Goal: Transaction & Acquisition: Purchase product/service

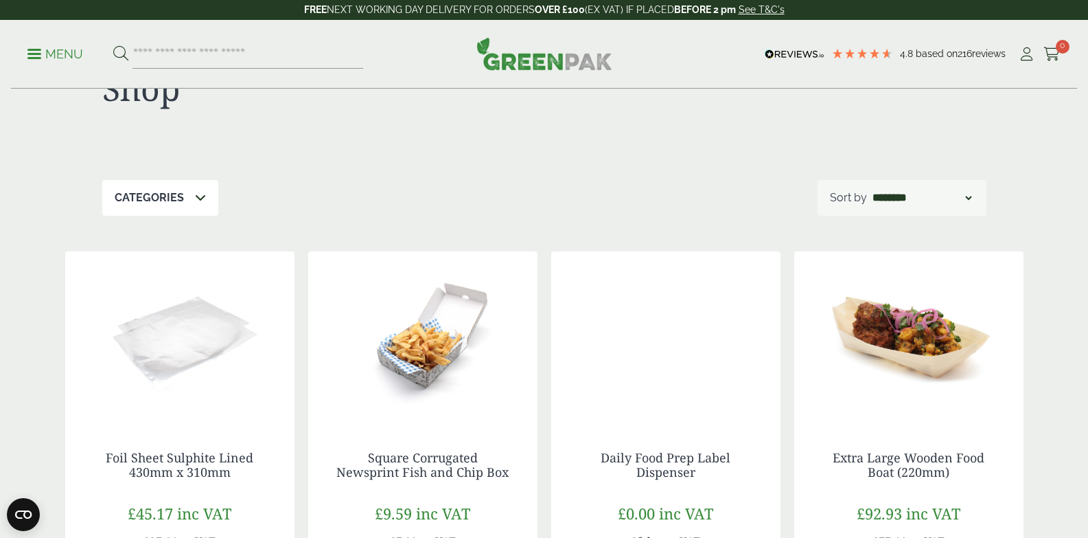
click at [195, 201] on icon at bounding box center [200, 197] width 11 height 11
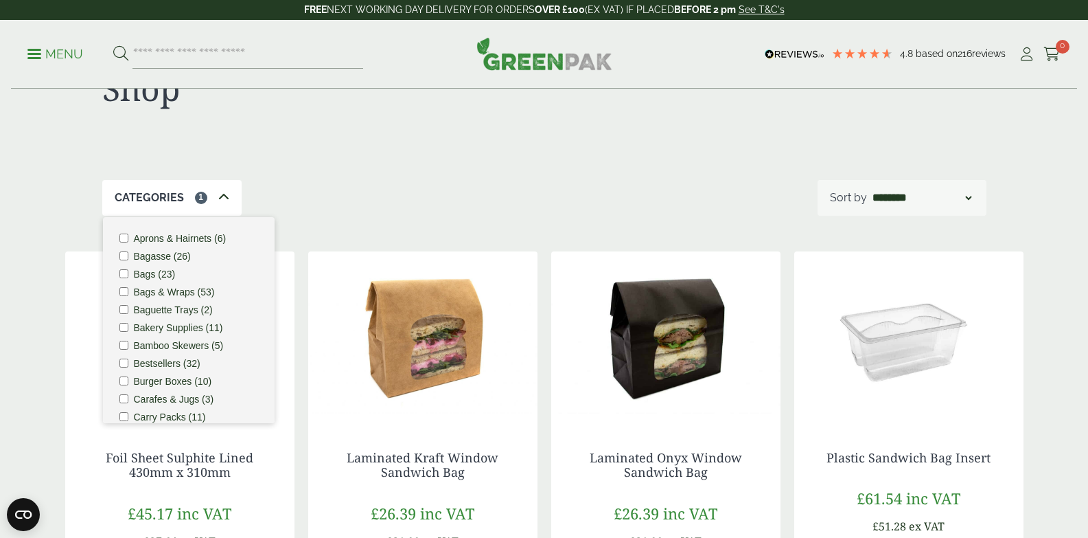
click at [262, 211] on div "Categories 1 Aprons & Hairnets (6) Bagasse (26) Bags (23) Bags & Wraps (53) Bag…" at bounding box center [544, 198] width 885 height 36
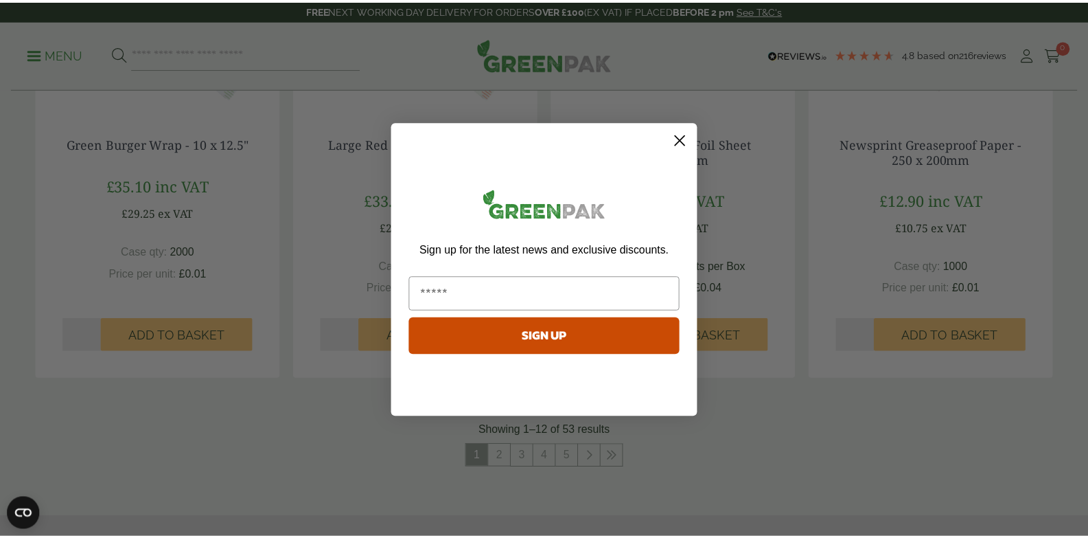
scroll to position [1374, 0]
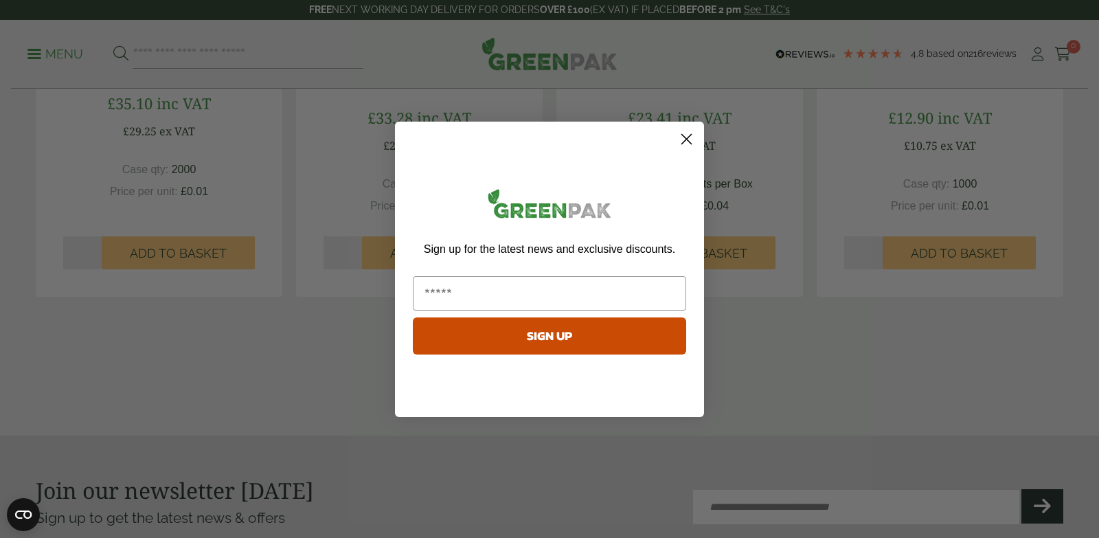
click at [683, 139] on circle "Close dialog" at bounding box center [686, 138] width 23 height 23
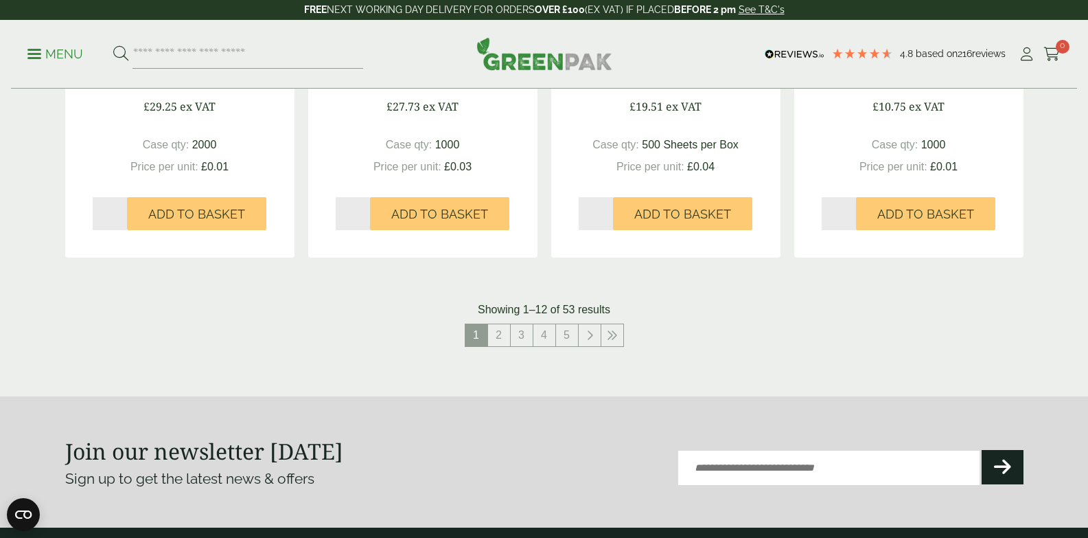
scroll to position [1442, 0]
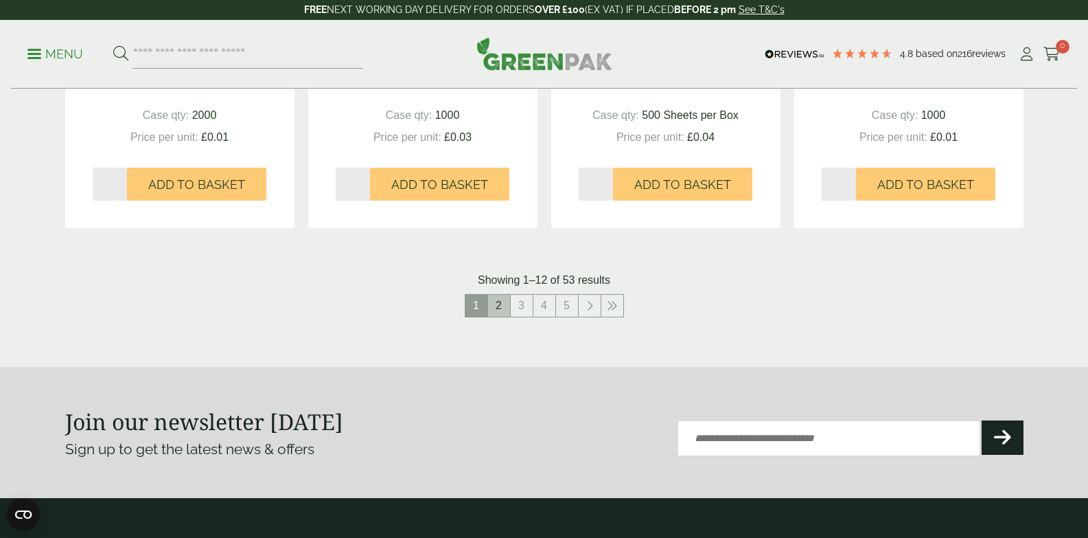
click at [501, 306] on link "2" at bounding box center [499, 306] width 22 height 22
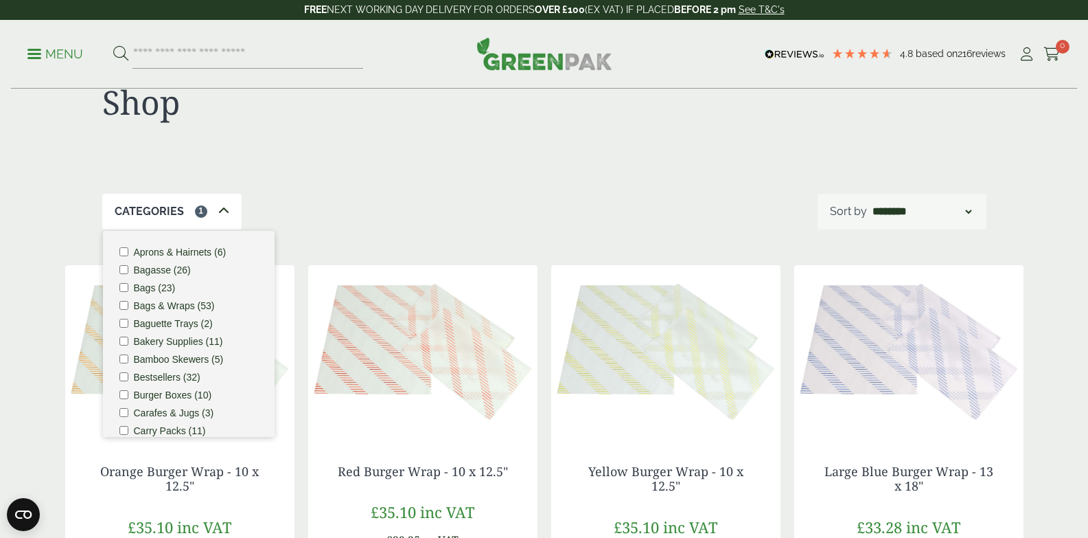
scroll to position [206, 0]
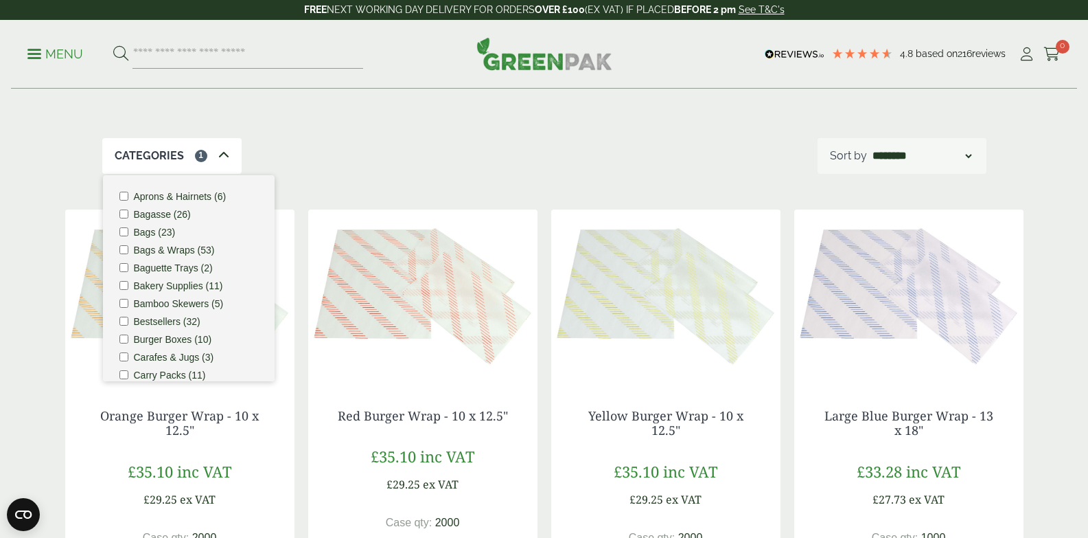
scroll to position [0, 0]
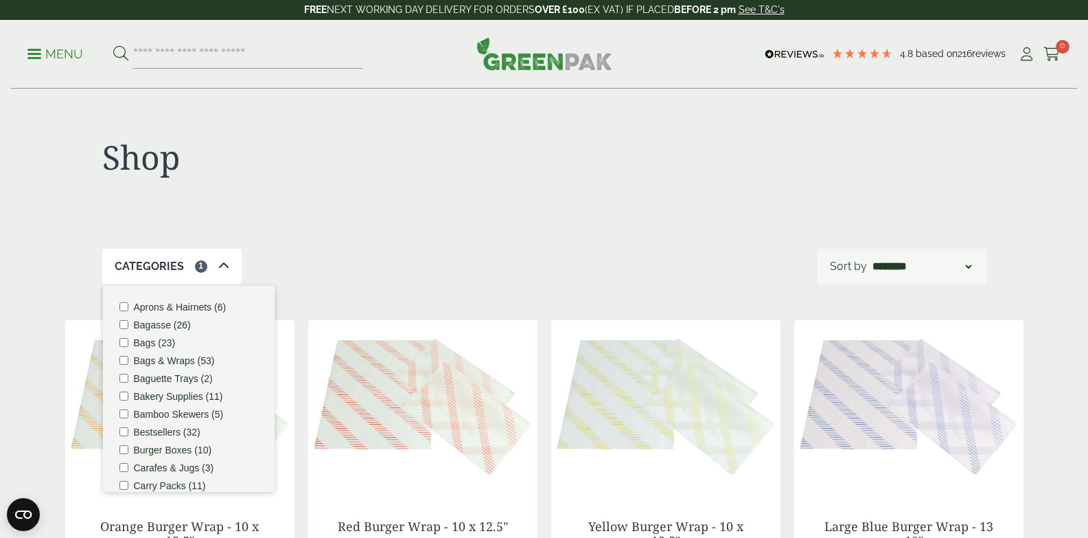
click at [181, 269] on div "Categories 1" at bounding box center [171, 267] width 139 height 36
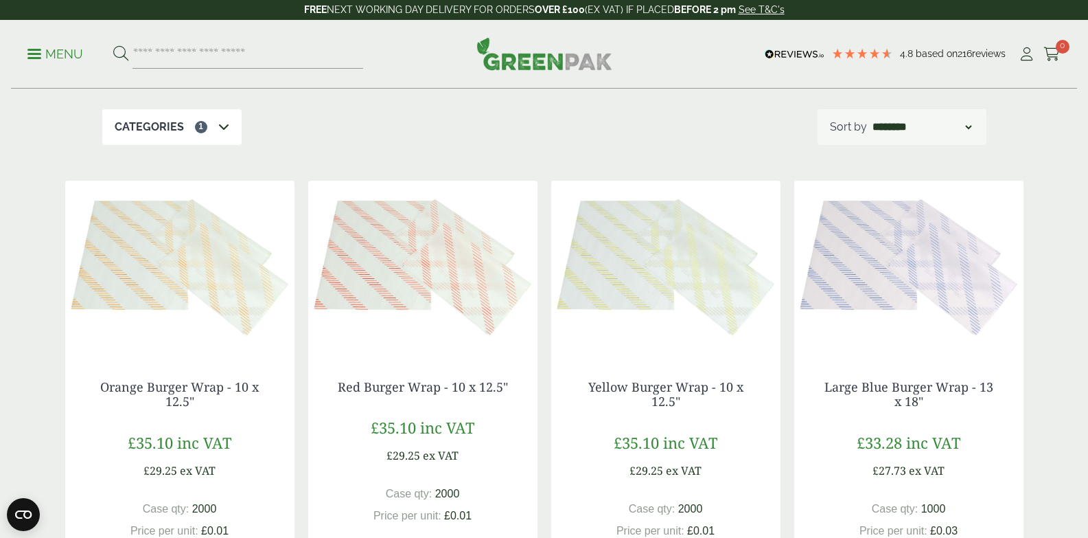
scroll to position [137, 0]
click at [221, 59] on input "search" at bounding box center [248, 54] width 231 height 29
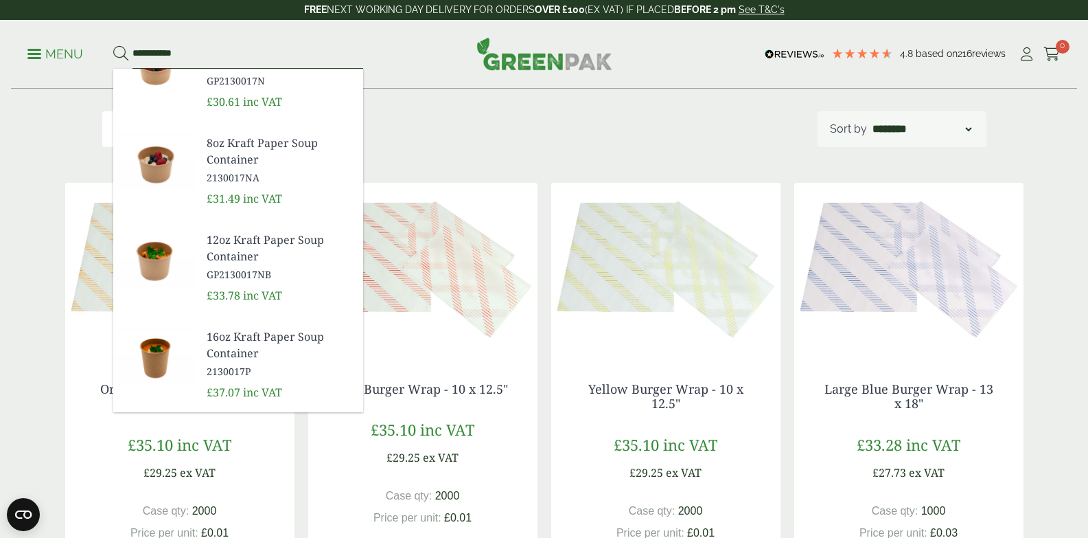
scroll to position [0, 0]
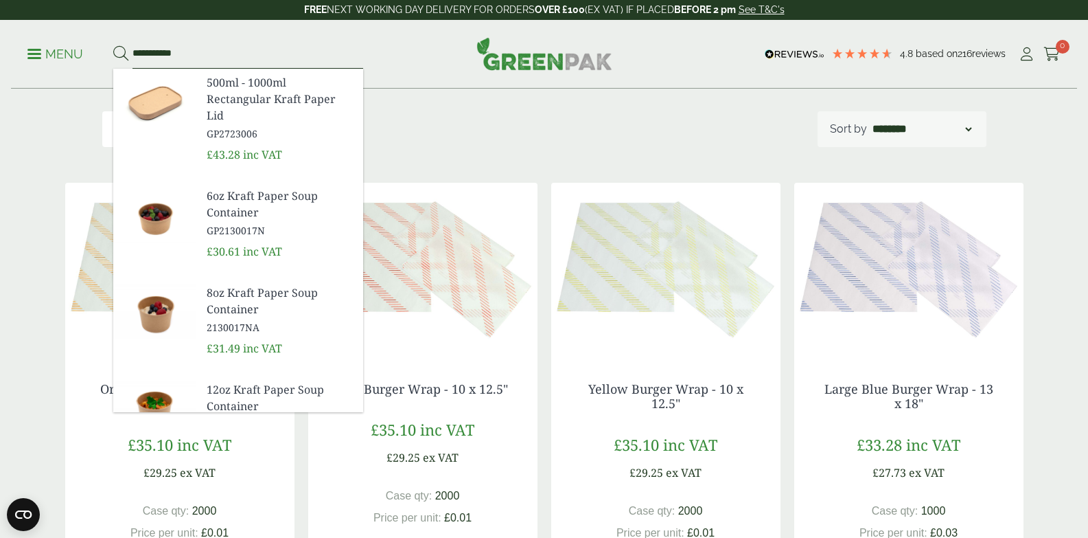
click at [200, 51] on input "**********" at bounding box center [248, 54] width 231 height 29
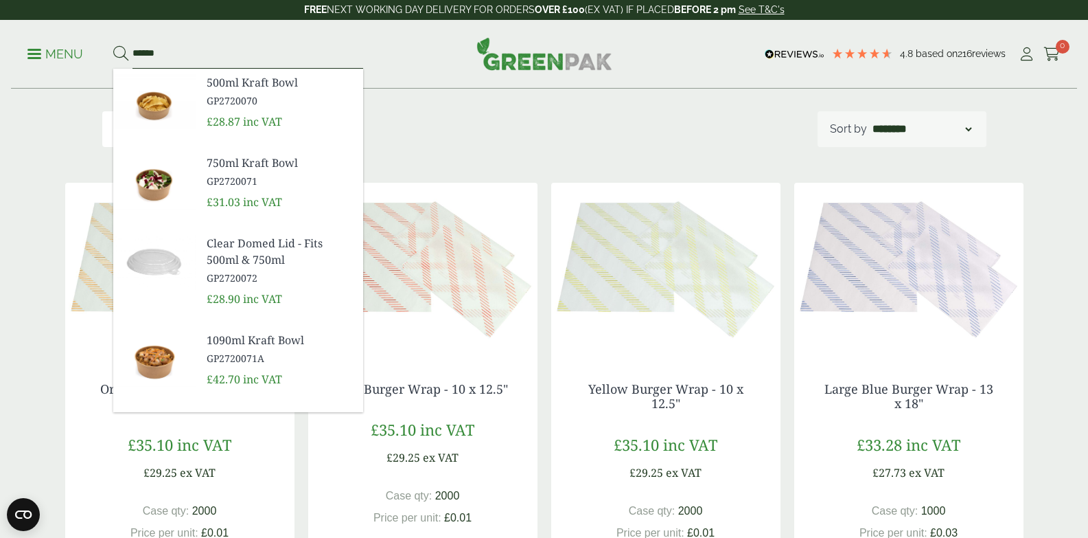
type input "*****"
click at [280, 87] on span "500ml Kraft Bowl" at bounding box center [280, 82] width 146 height 16
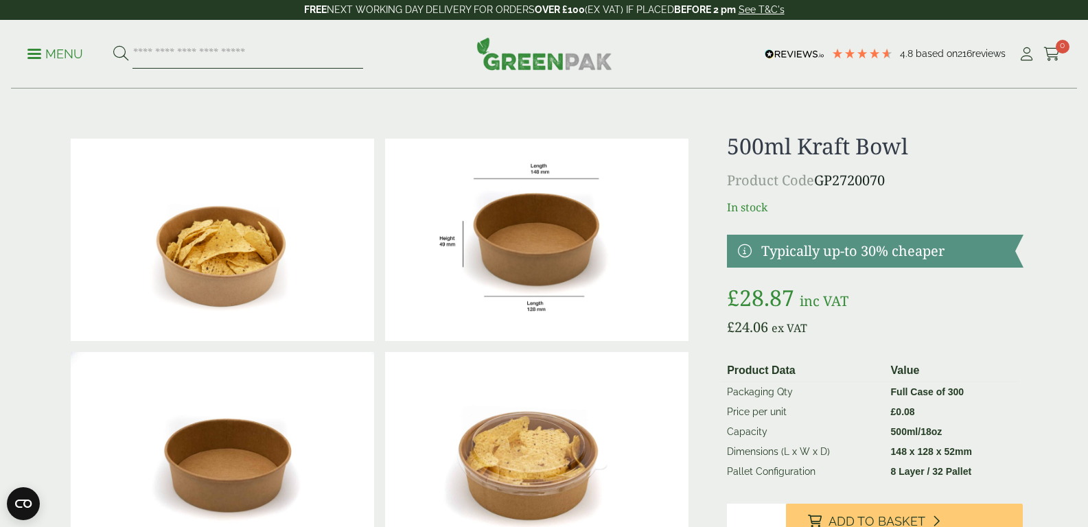
click at [226, 58] on input "search" at bounding box center [248, 54] width 231 height 29
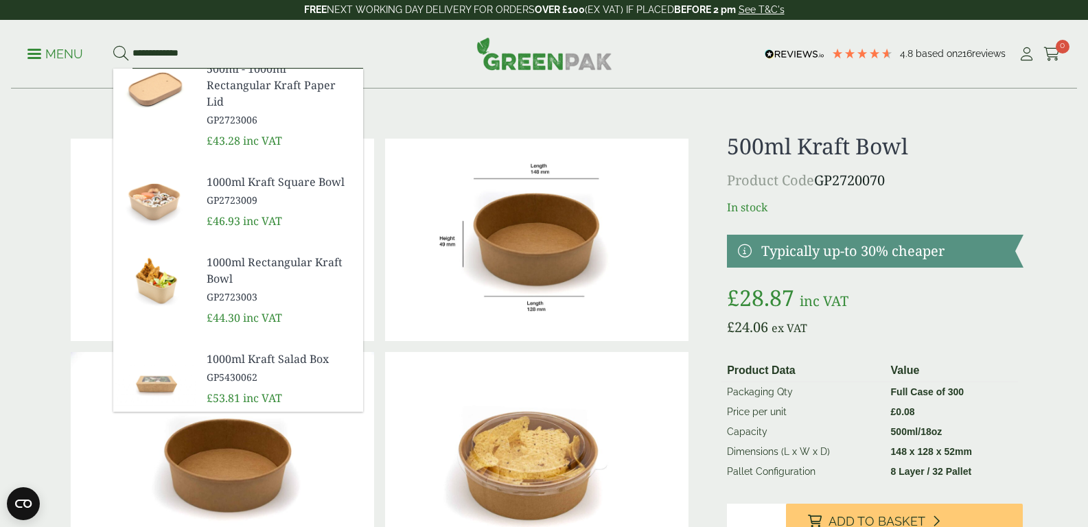
type input "**********"
